Goal: Navigation & Orientation: Find specific page/section

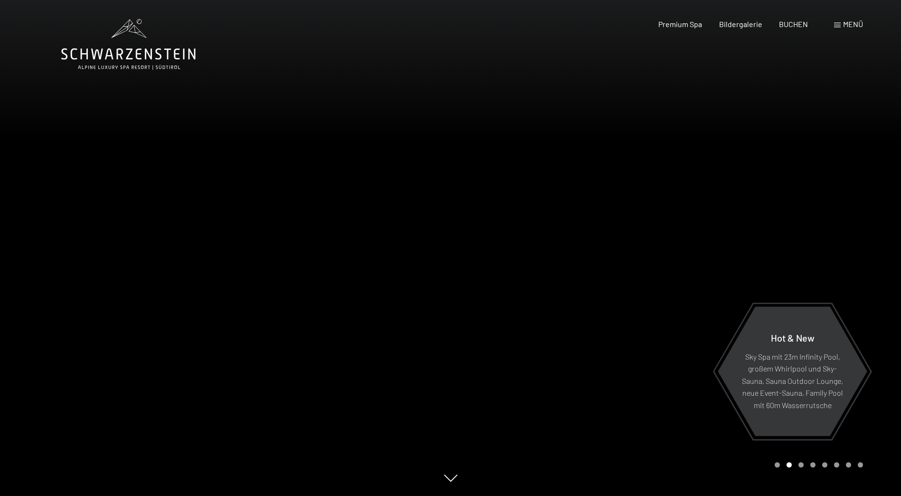
click at [151, 50] on icon at bounding box center [128, 44] width 134 height 51
click at [844, 26] on span "Menü" at bounding box center [853, 23] width 20 height 9
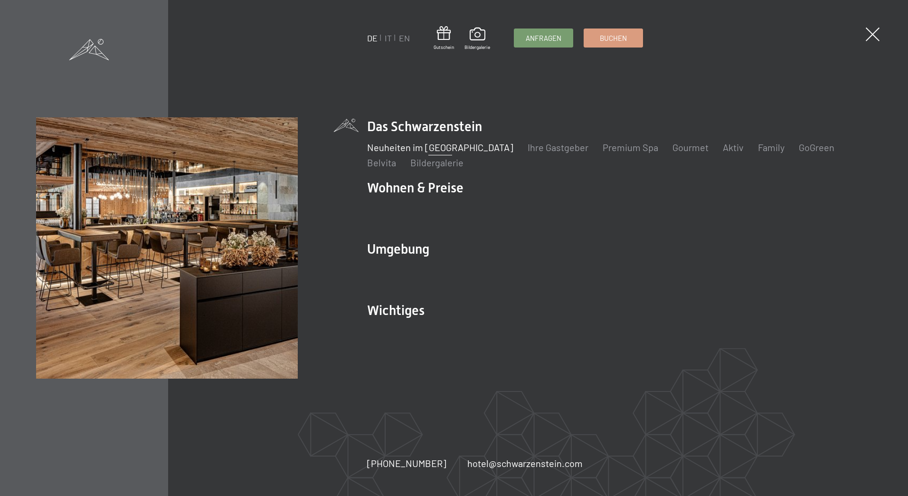
click at [388, 149] on link "Neuheiten im [GEOGRAPHIC_DATA]" at bounding box center [440, 146] width 146 height 11
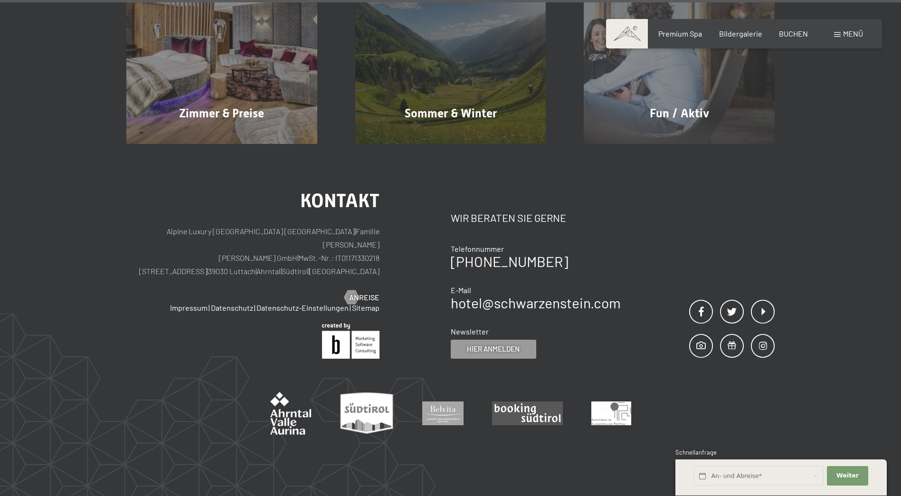
scroll to position [4826, 0]
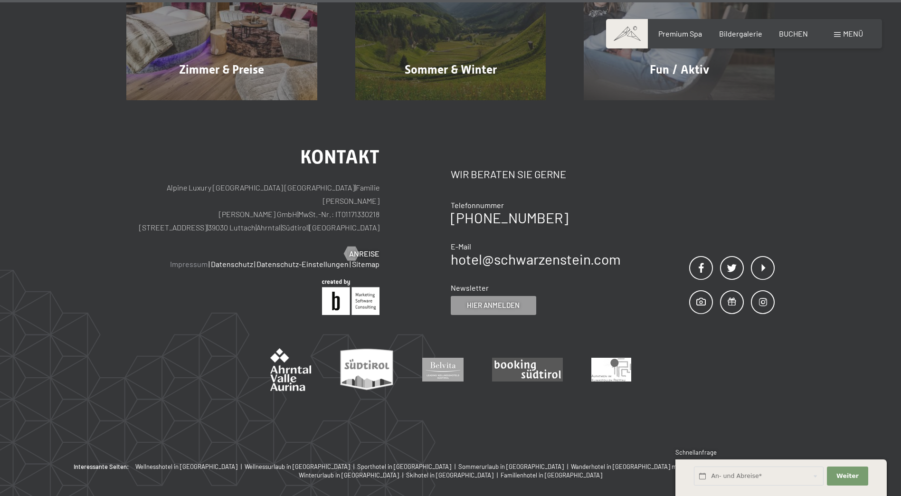
click at [195, 259] on link "Impressum" at bounding box center [189, 263] width 38 height 9
click at [358, 259] on link "Sitemap" at bounding box center [366, 263] width 28 height 9
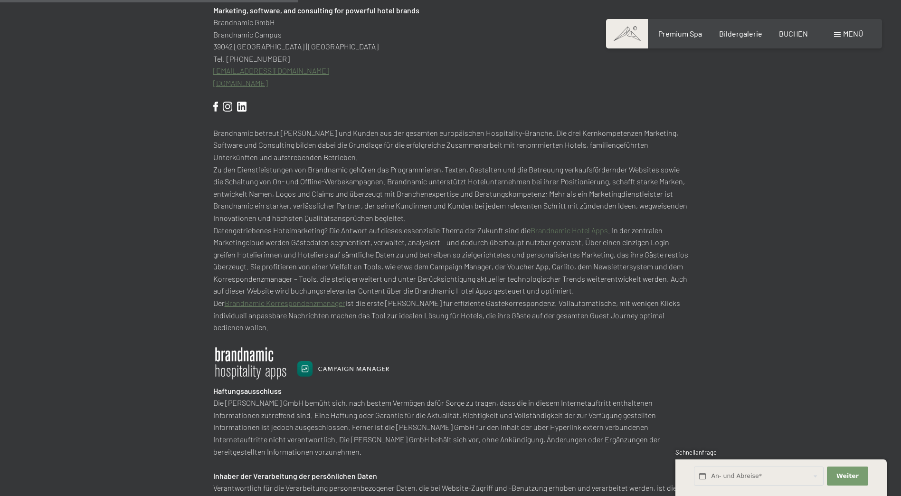
scroll to position [475, 0]
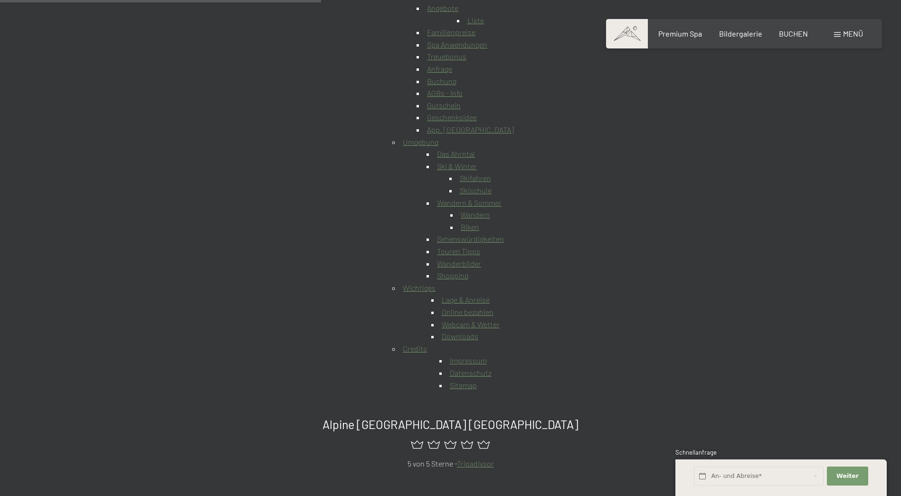
scroll to position [332, 0]
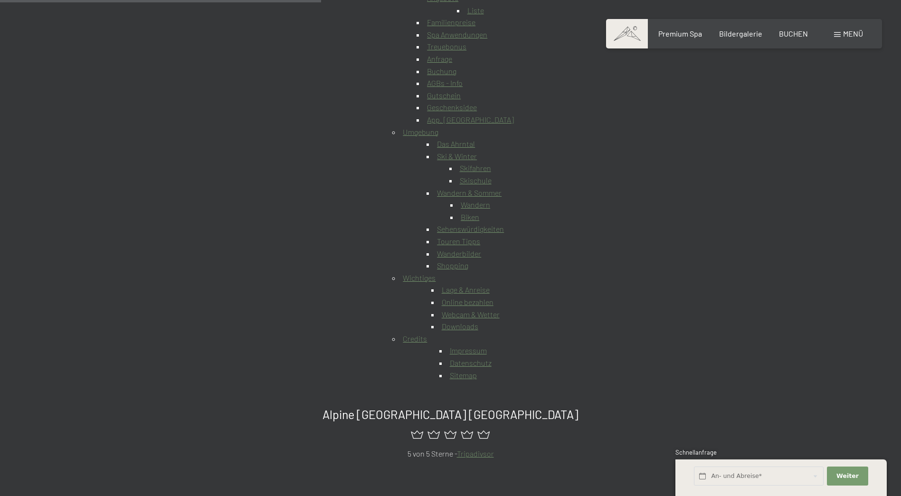
click at [478, 288] on link "Lage & Anreise" at bounding box center [466, 289] width 48 height 9
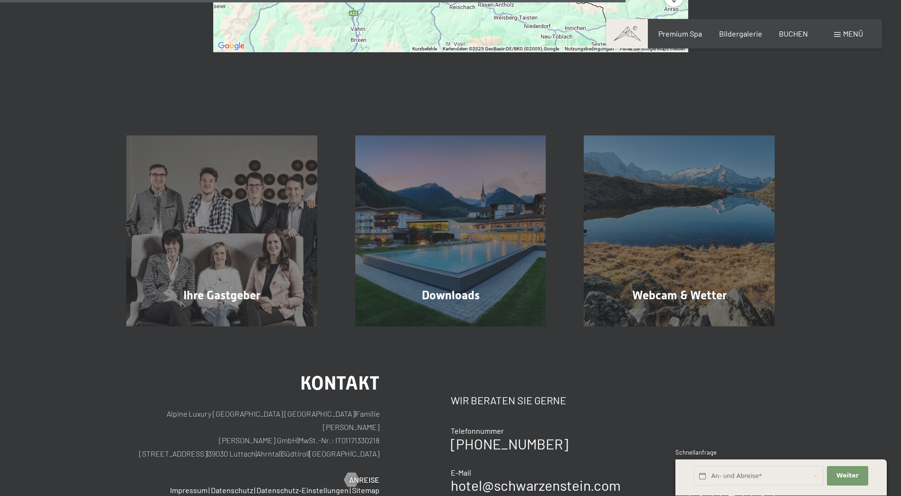
scroll to position [950, 0]
